Goal: Task Accomplishment & Management: Manage account settings

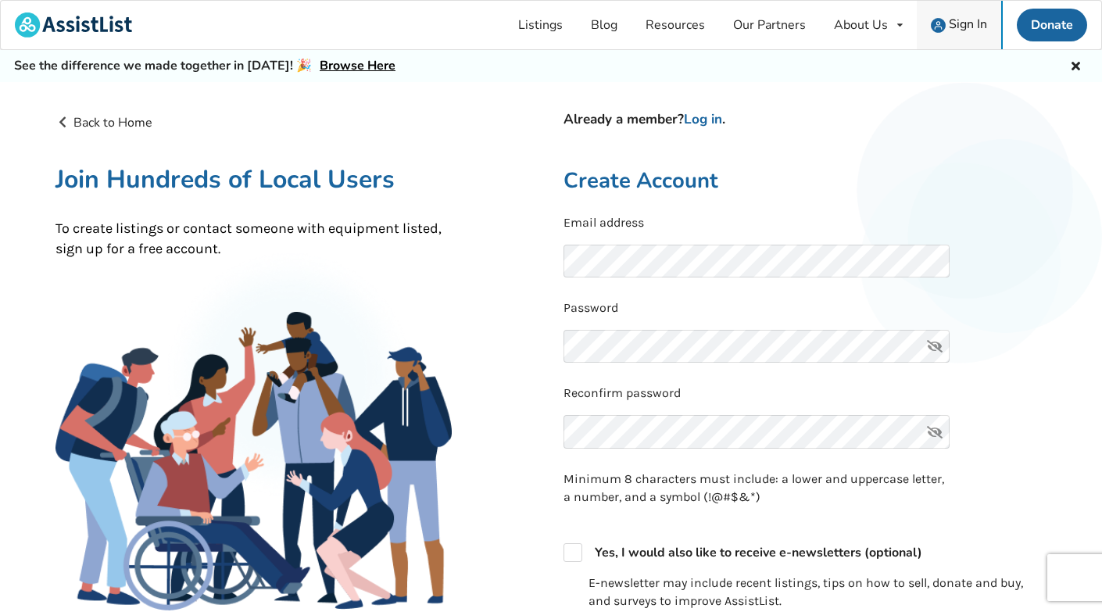
click at [977, 20] on span "Sign In" at bounding box center [968, 24] width 38 height 17
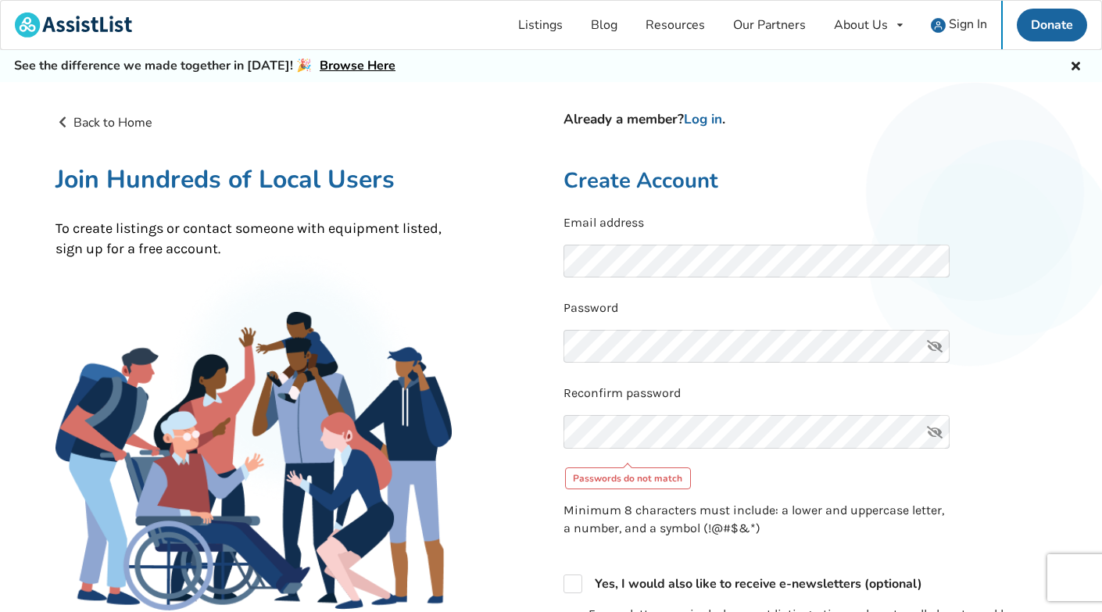
click at [934, 341] on icon at bounding box center [934, 347] width 31 height 34
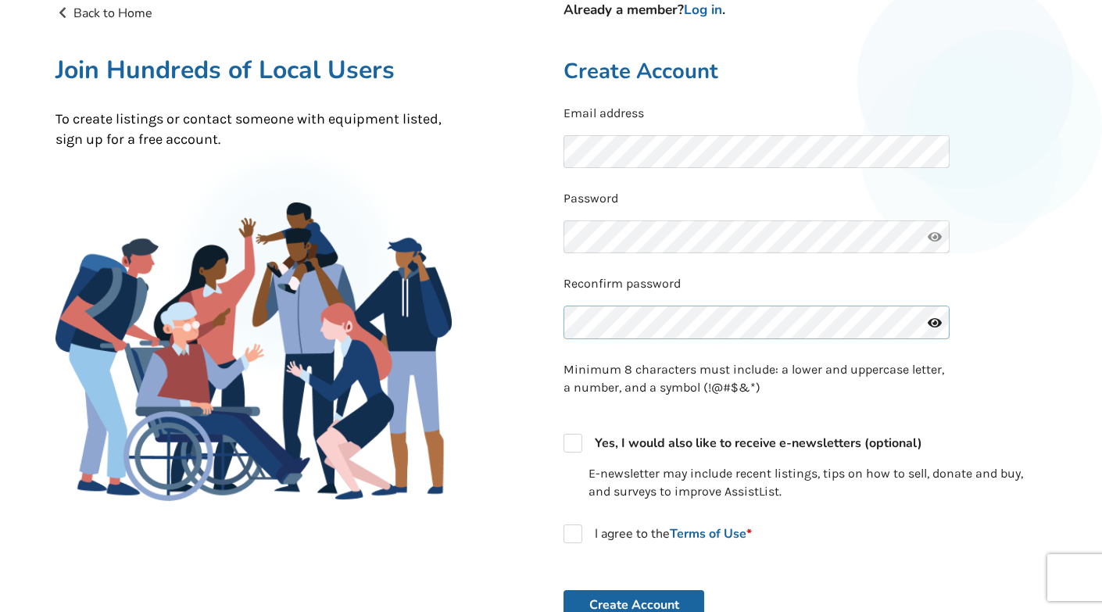
scroll to position [113, 0]
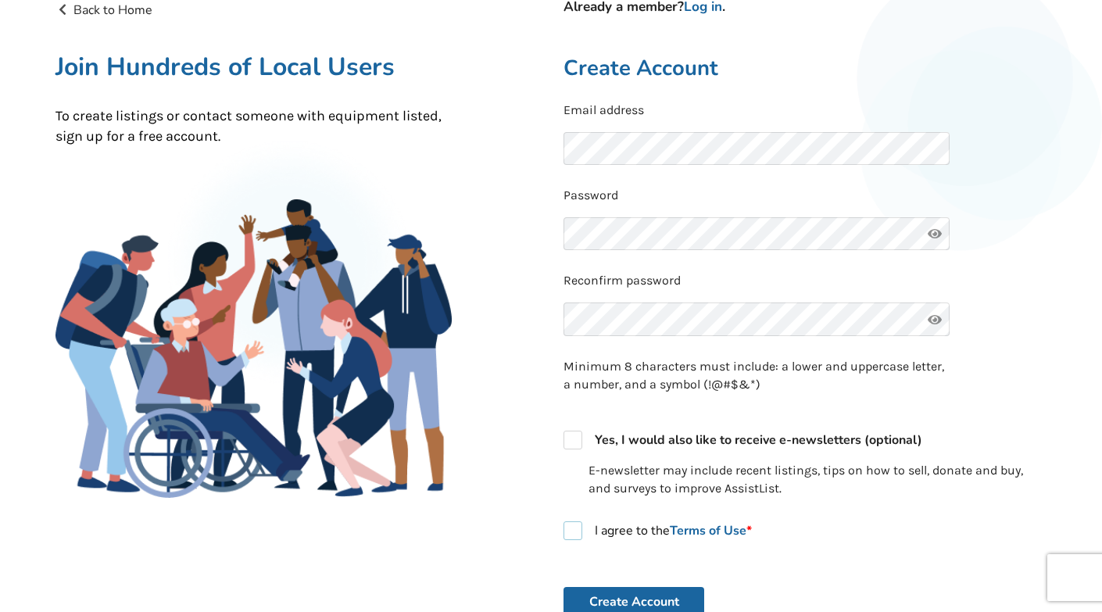
click at [570, 528] on label "I agree to the Terms of Use *" at bounding box center [658, 530] width 188 height 19
checkbox input "true"
click at [632, 599] on button "Create Account" at bounding box center [634, 602] width 141 height 30
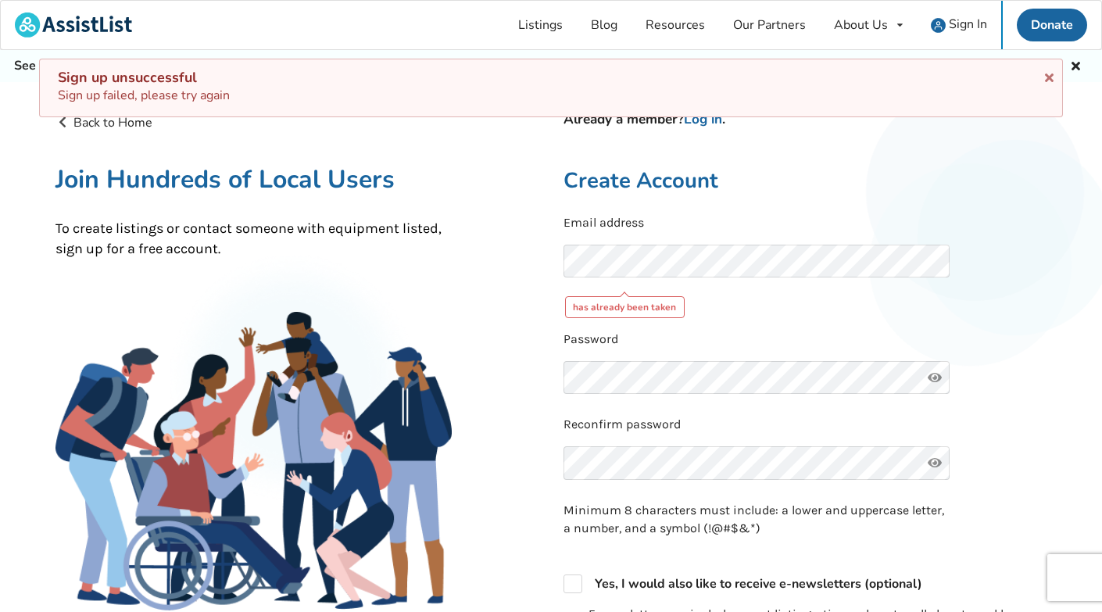
scroll to position [0, 0]
click at [715, 123] on link "Log in" at bounding box center [703, 119] width 38 height 18
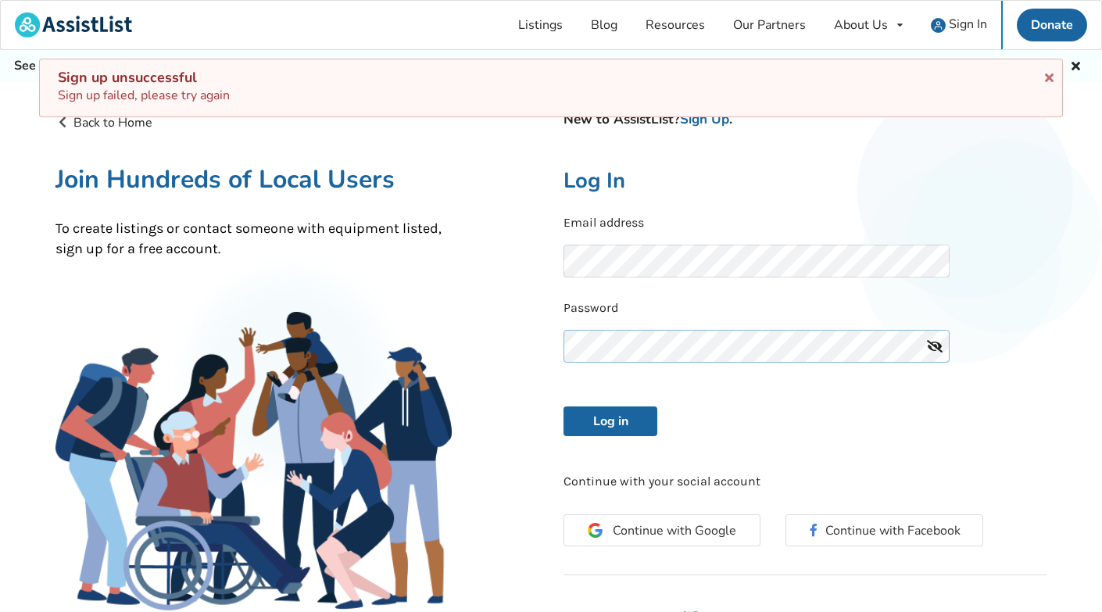
click at [611, 419] on button "Log in" at bounding box center [611, 422] width 94 height 30
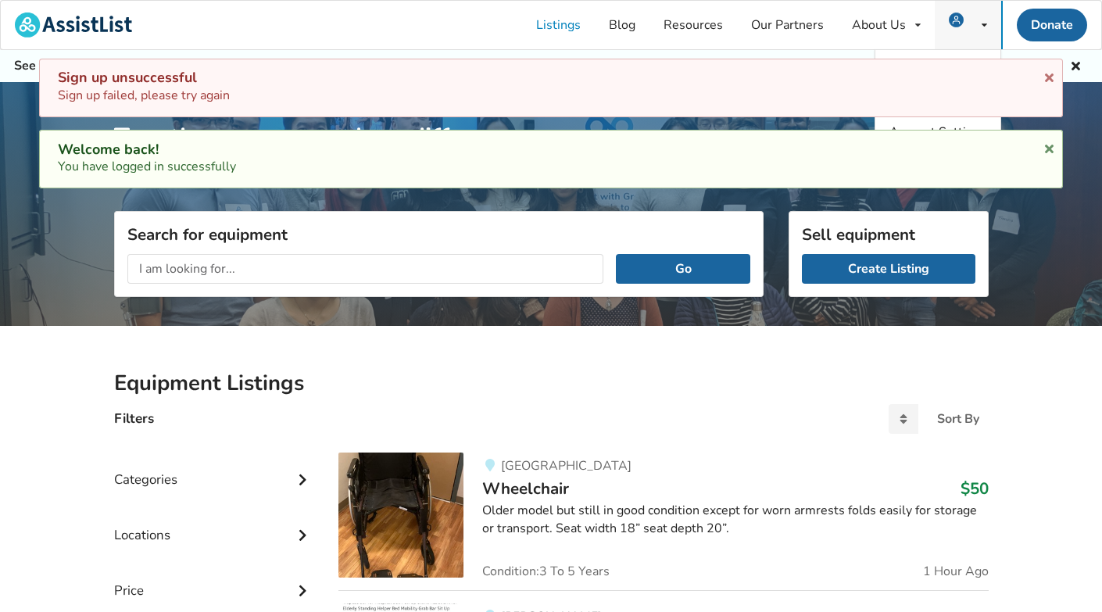
click at [984, 27] on icon at bounding box center [984, 24] width 5 height 9
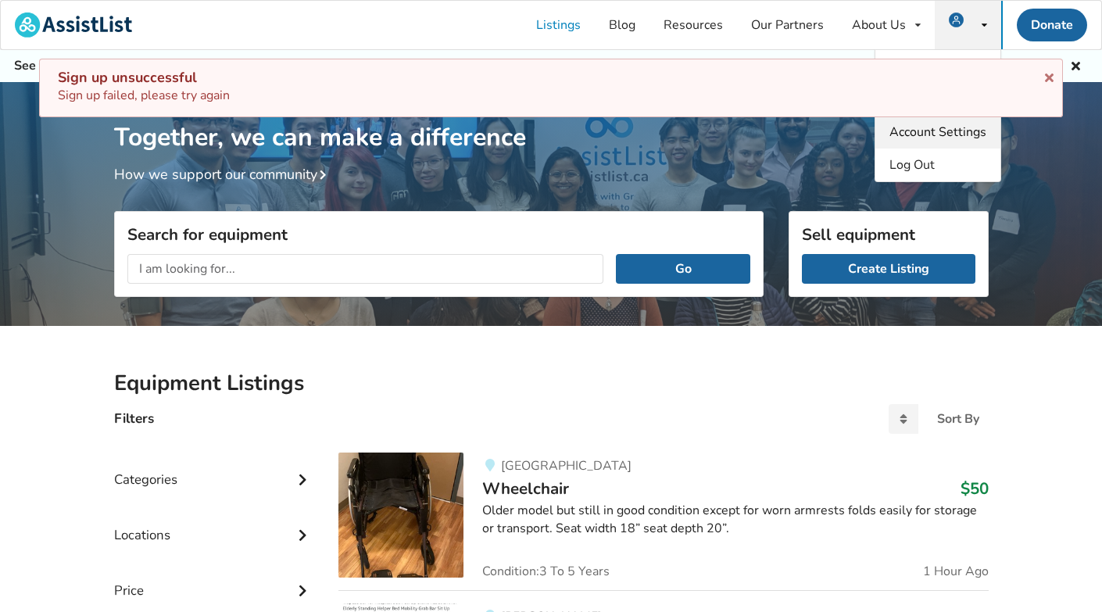
click at [933, 132] on span "Account Settings" at bounding box center [938, 132] width 97 height 17
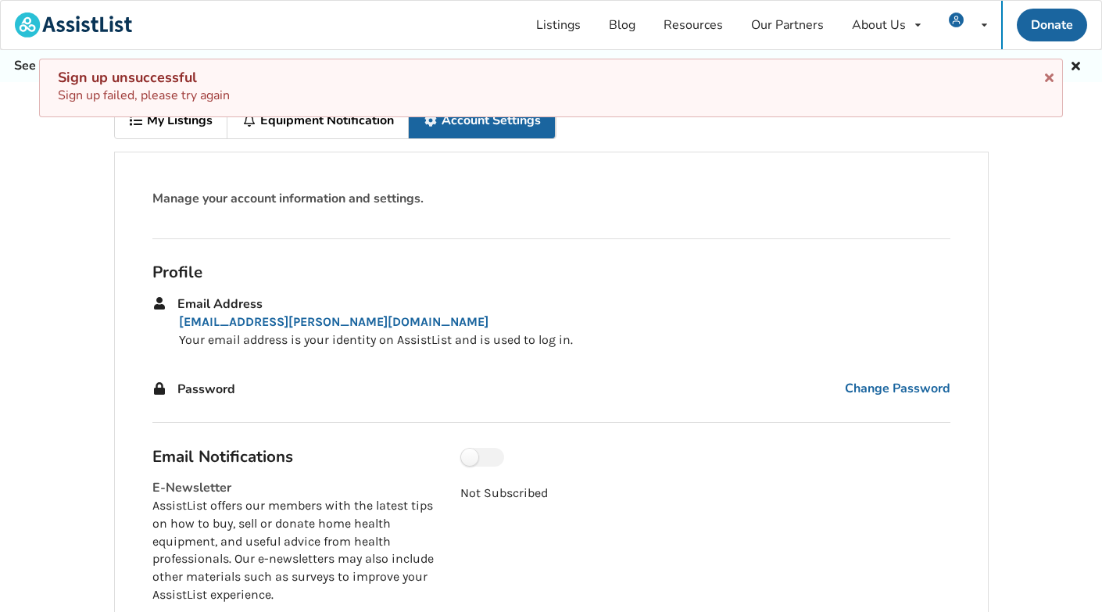
click at [324, 120] on div "Sign up unsuccessful Sign up failed, please try again Welcome back! You have lo…" at bounding box center [551, 94] width 1102 height 71
click at [179, 122] on div "Sign up unsuccessful Sign up failed, please try again Welcome back! You have lo…" at bounding box center [551, 94] width 1102 height 71
click at [1048, 75] on icon at bounding box center [1049, 75] width 15 height 13
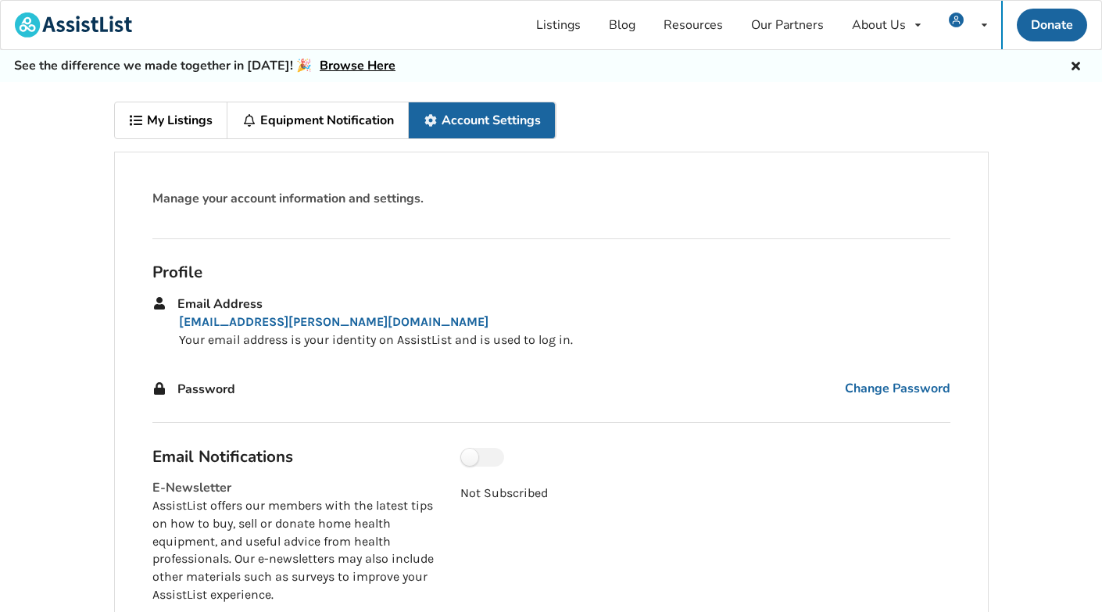
click at [188, 121] on link "My Listings" at bounding box center [171, 120] width 113 height 36
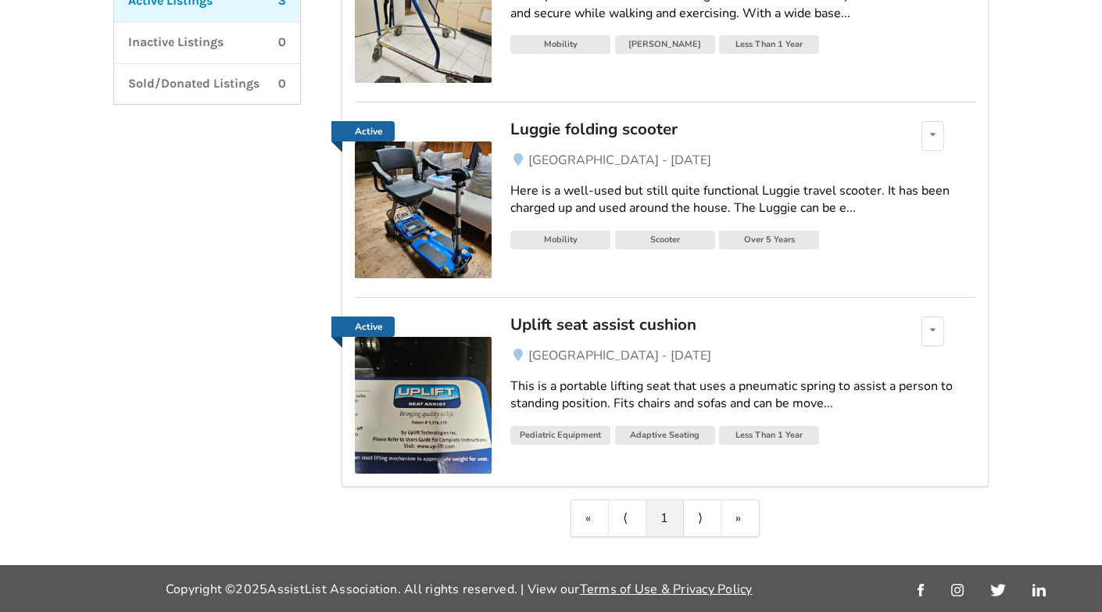
scroll to position [336, 0]
click at [559, 360] on span "North Vancouver - Aug 28" at bounding box center [620, 356] width 183 height 17
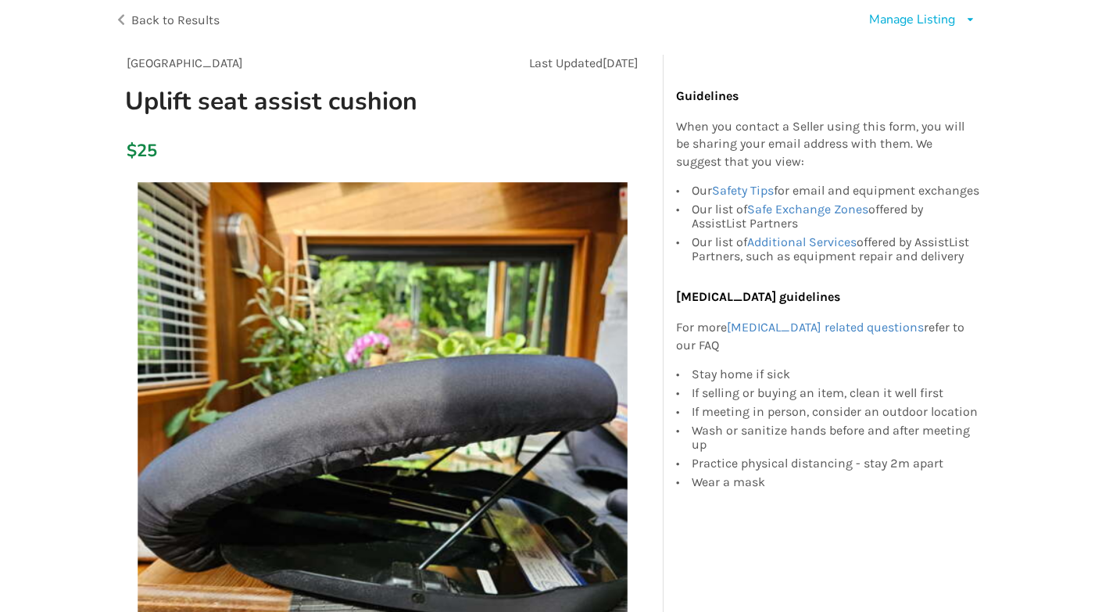
scroll to position [102, 0]
click at [163, 149] on div "$25" at bounding box center [382, 153] width 537 height 45
click at [135, 151] on div "$25" at bounding box center [131, 152] width 9 height 22
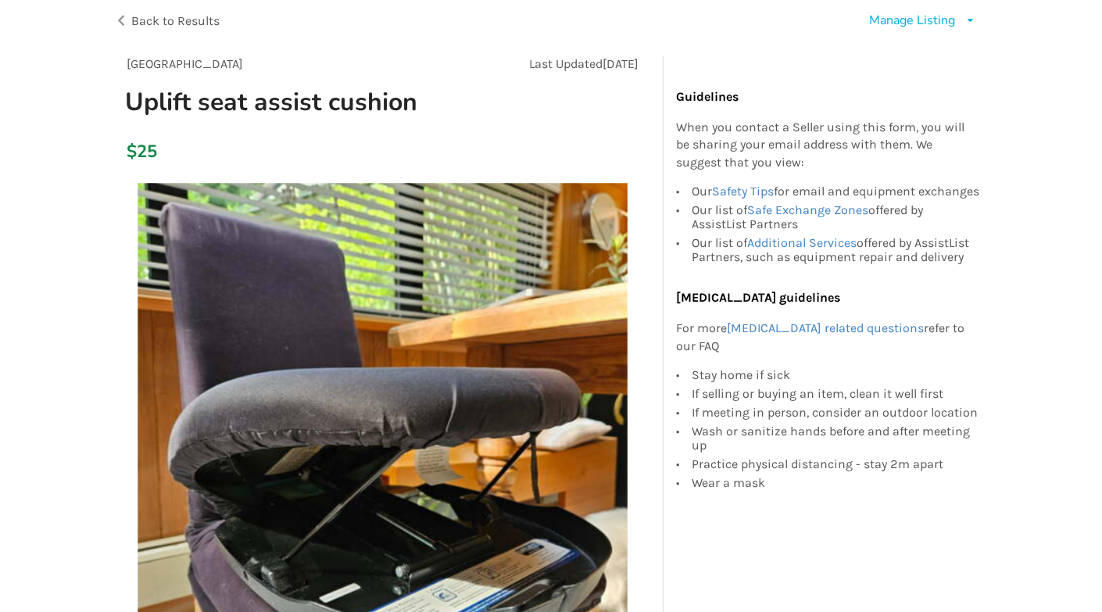
click at [933, 15] on div "Manage Listing" at bounding box center [912, 21] width 86 height 18
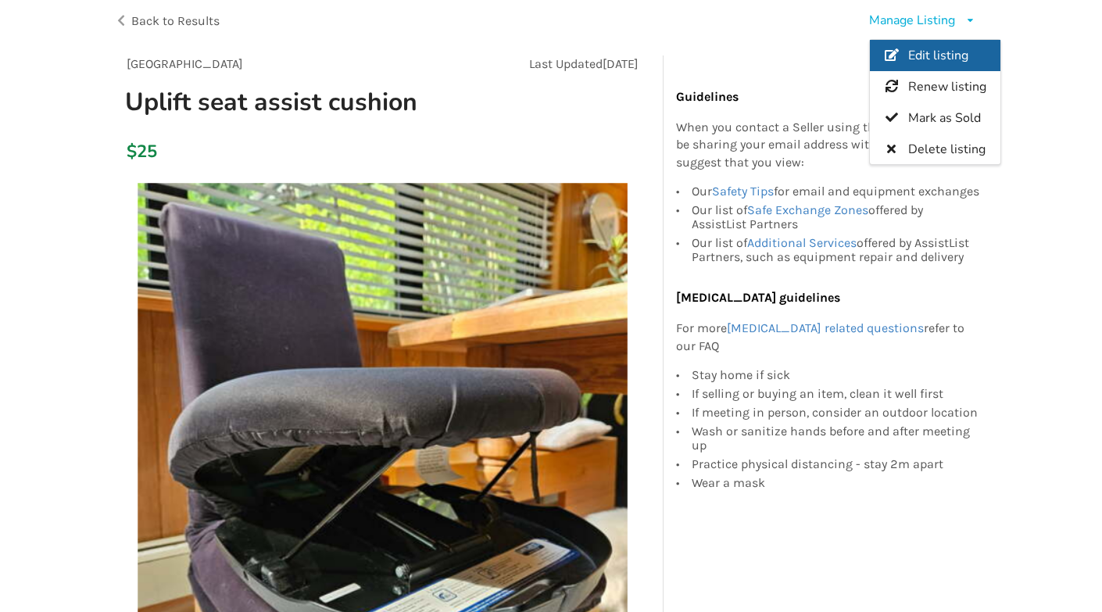
click at [929, 53] on span "Edit listing" at bounding box center [938, 55] width 60 height 17
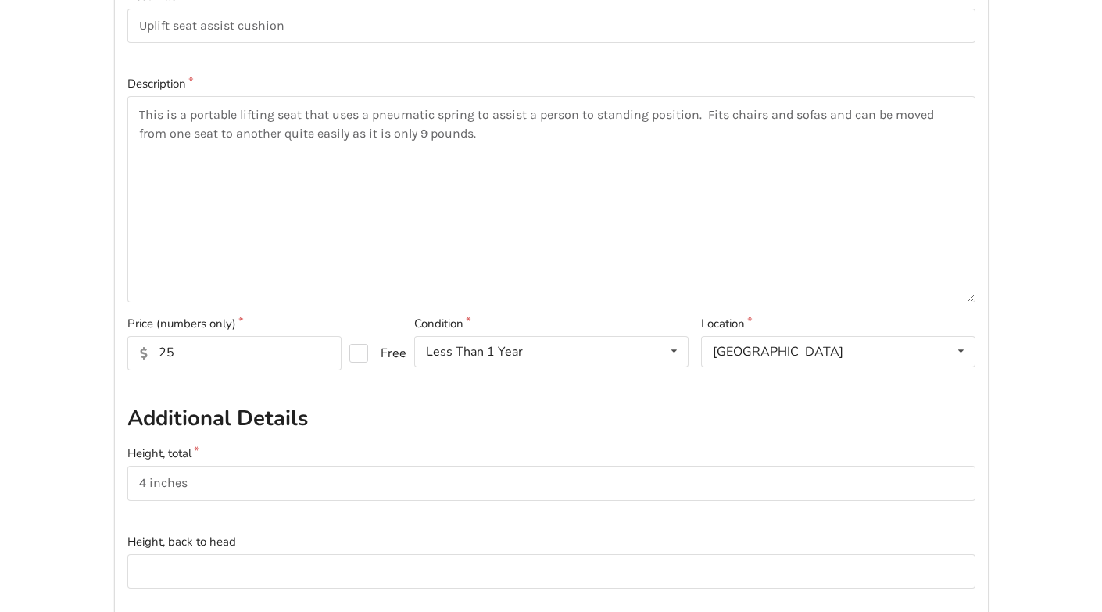
scroll to position [224, 0]
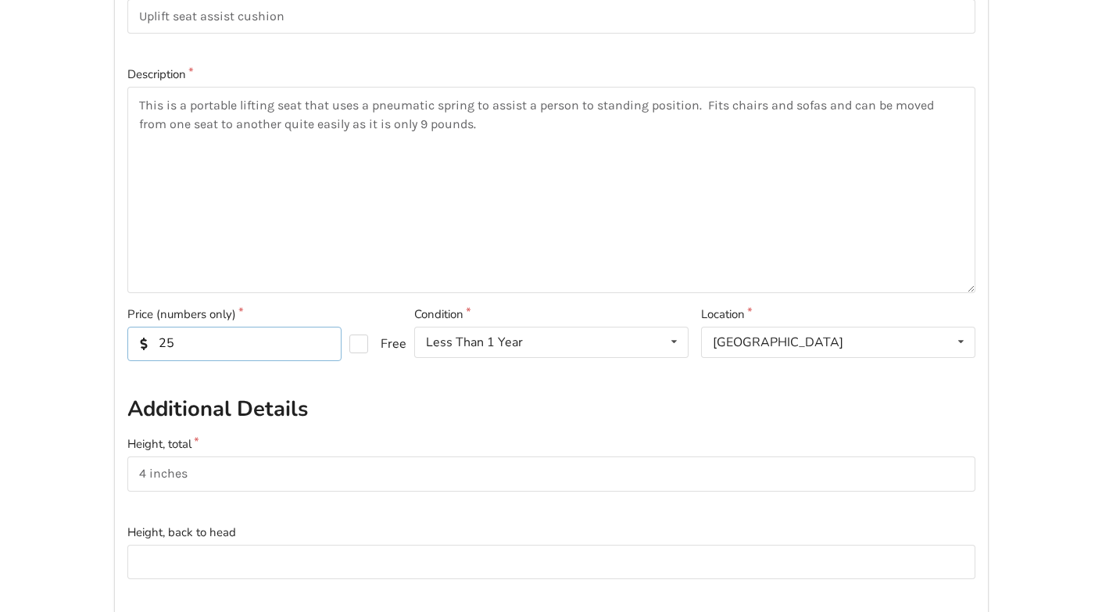
click at [285, 349] on input "25" at bounding box center [234, 344] width 214 height 34
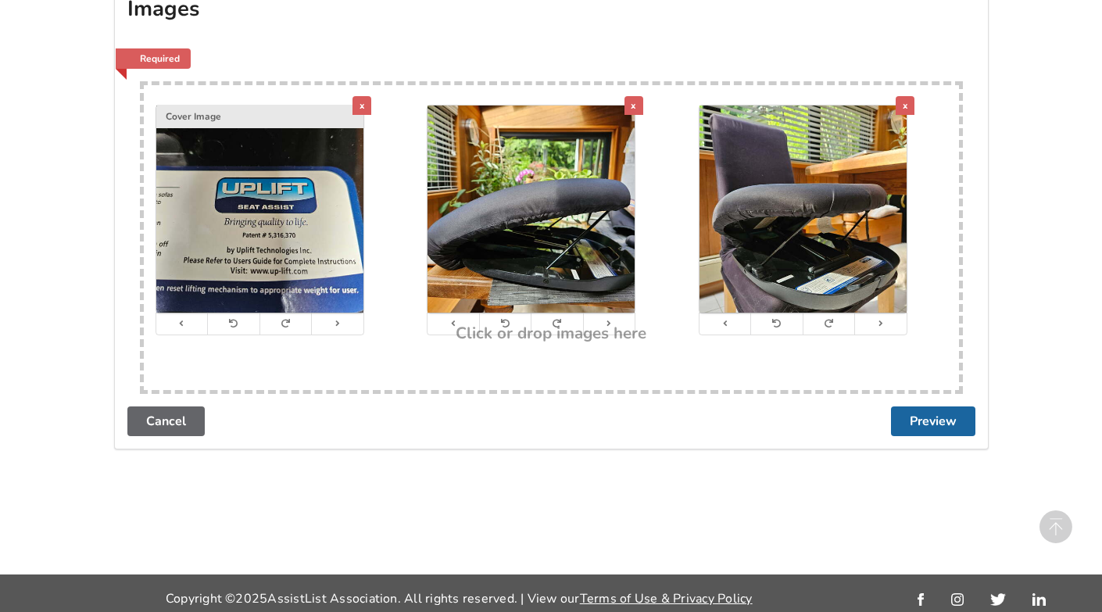
scroll to position [1649, 0]
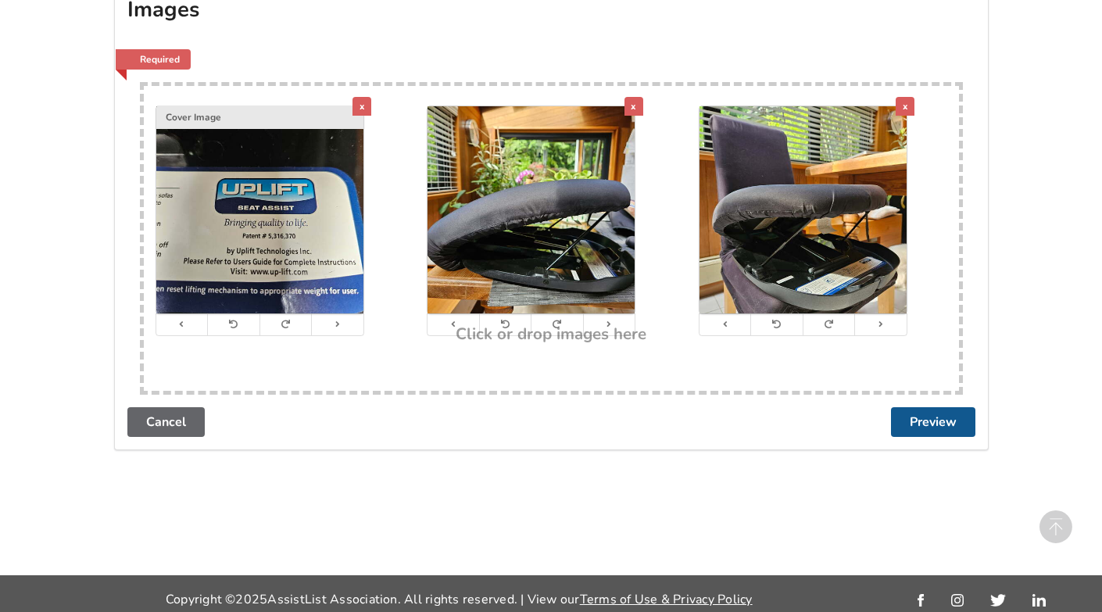
type input "20"
click at [937, 412] on button "Preview" at bounding box center [933, 422] width 84 height 30
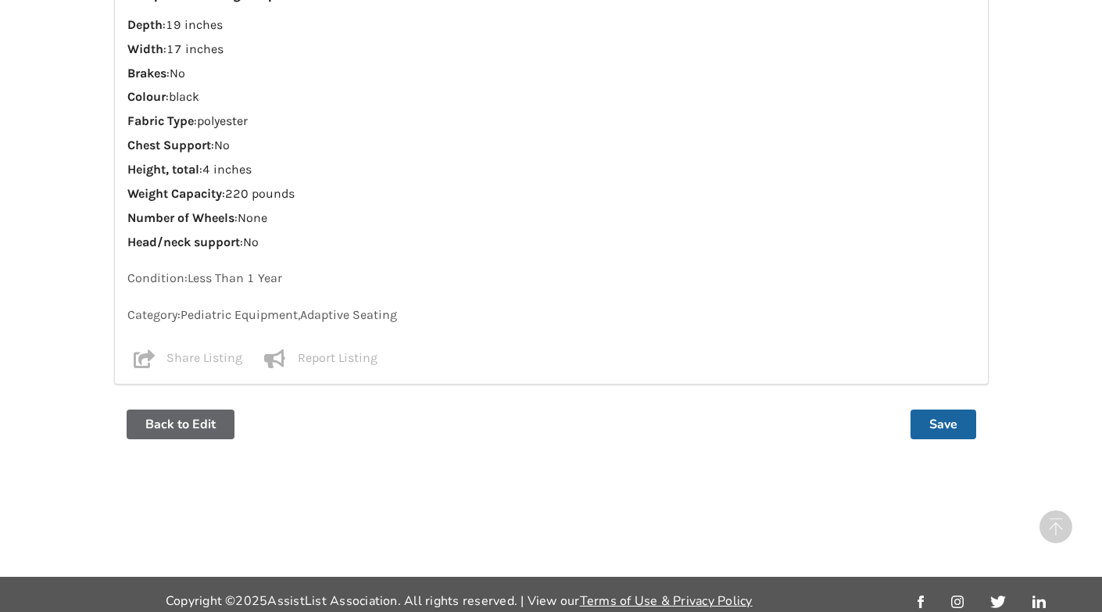
scroll to position [1317, 0]
click at [944, 412] on button "Save" at bounding box center [944, 425] width 66 height 30
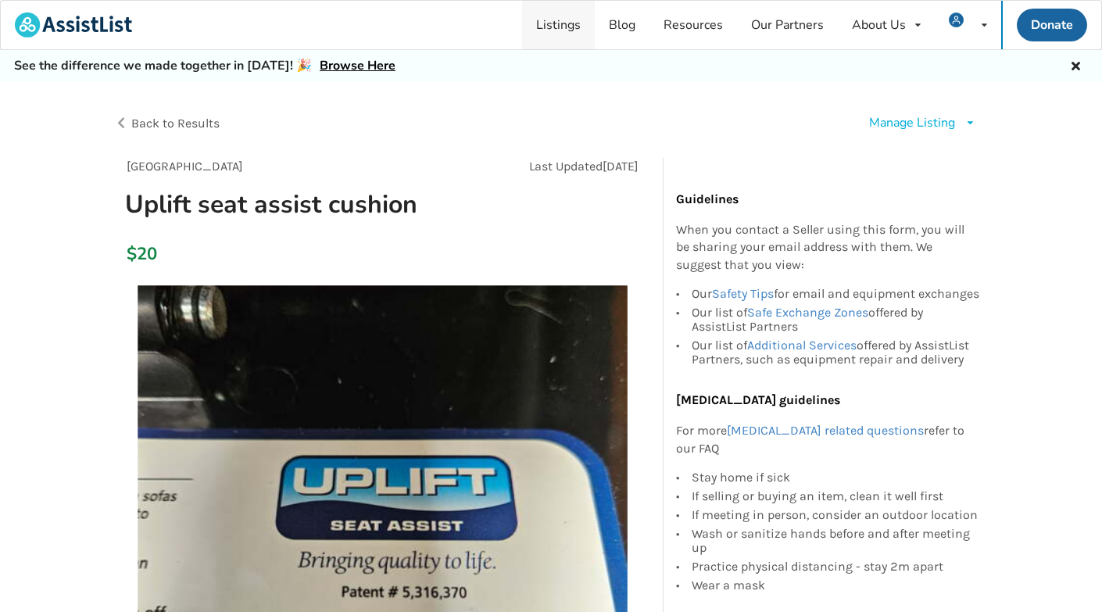
click at [560, 29] on link "Listings" at bounding box center [558, 25] width 73 height 48
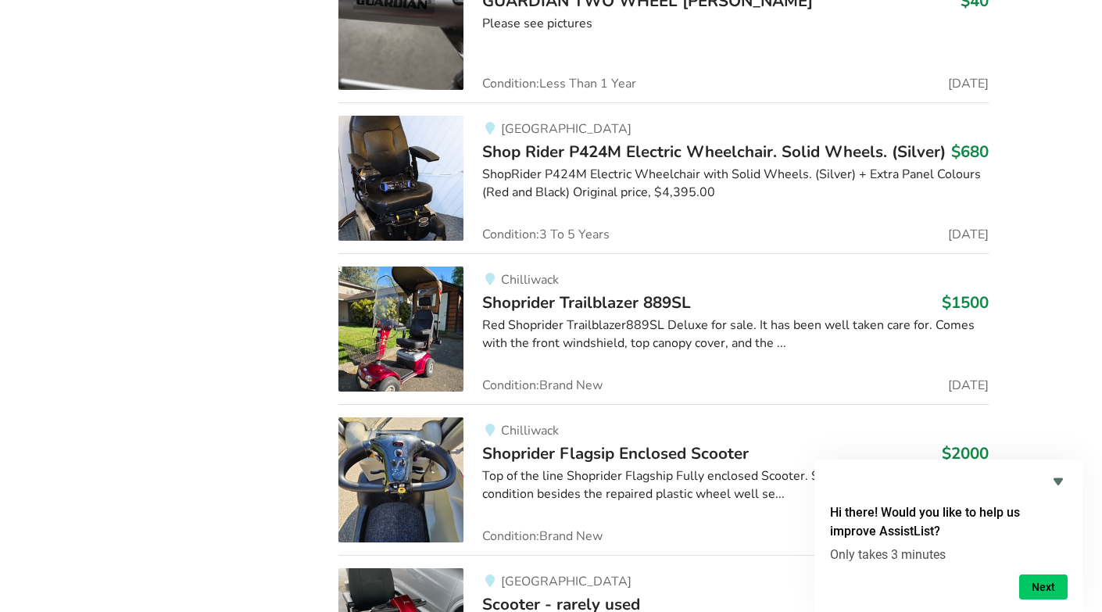
scroll to position [10840, 0]
